Goal: Information Seeking & Learning: Learn about a topic

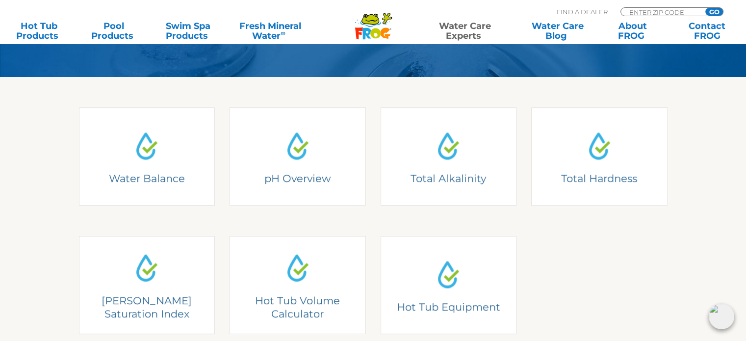
scroll to position [294, 0]
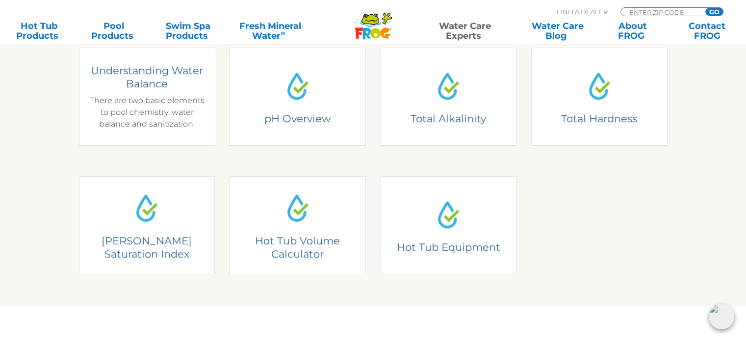
click at [163, 120] on div "Understanding Water Balance There are two basic elements to pool chemistry: wat…" at bounding box center [147, 97] width 122 height 66
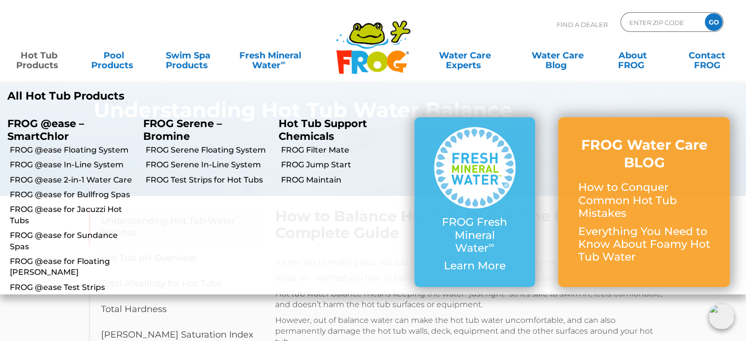
click at [35, 52] on link "Hot Tub Products" at bounding box center [39, 56] width 58 height 20
